Goal: Task Accomplishment & Management: Use online tool/utility

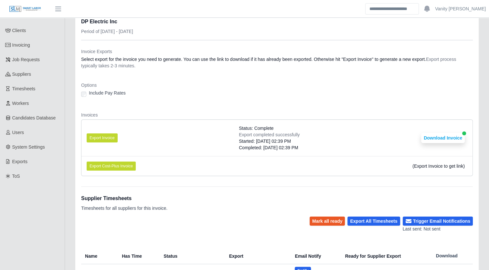
scroll to position [97, 0]
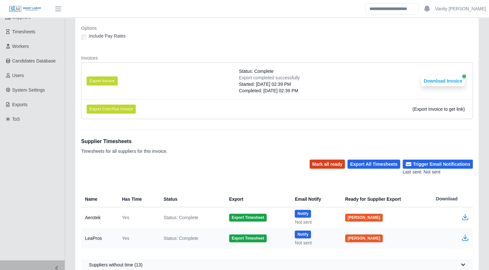
click at [332, 162] on button "Mark all ready" at bounding box center [327, 163] width 35 height 9
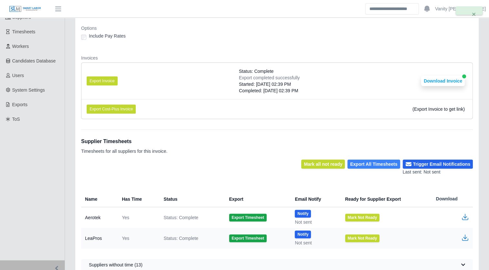
click at [379, 164] on button "Export All Timesheets" at bounding box center [374, 163] width 52 height 9
click at [436, 169] on div "Last sent: Not sent" at bounding box center [438, 172] width 70 height 7
click at [436, 165] on button "Trigger Email Notifications" at bounding box center [438, 163] width 70 height 9
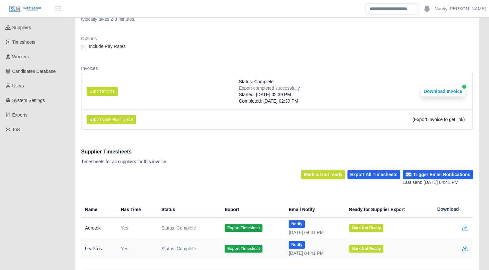
scroll to position [22, 0]
